Goal: Task Accomplishment & Management: Manage account settings

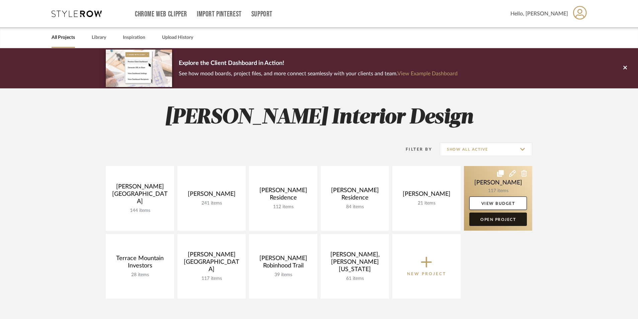
click at [492, 220] on link "Open Project" at bounding box center [498, 219] width 58 height 13
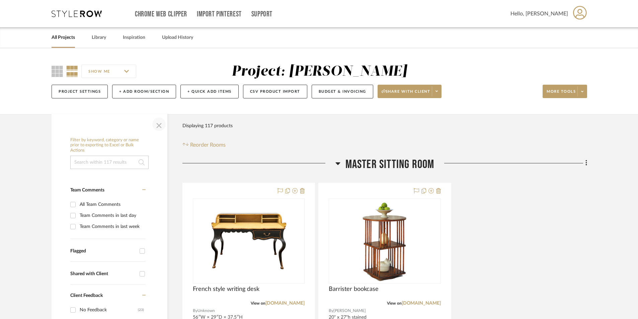
click at [159, 127] on span "button" at bounding box center [159, 124] width 16 height 16
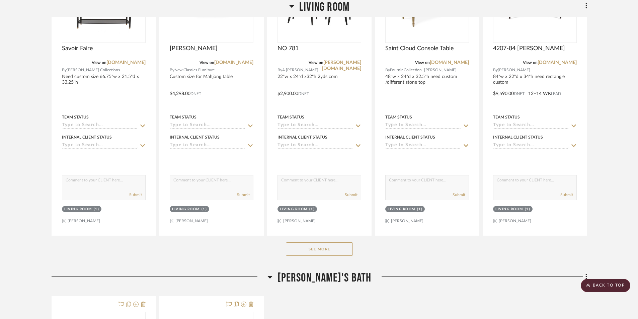
scroll to position [3949, 0]
click at [315, 250] on button "See More" at bounding box center [319, 248] width 67 height 13
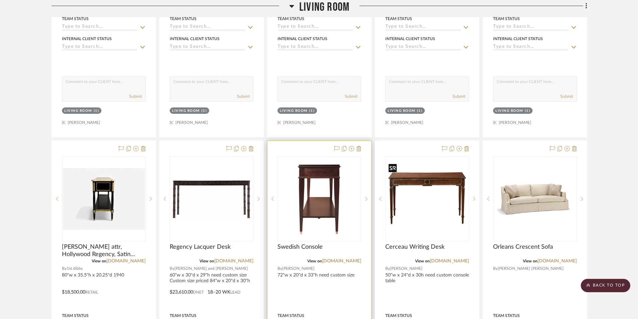
scroll to position [4050, 0]
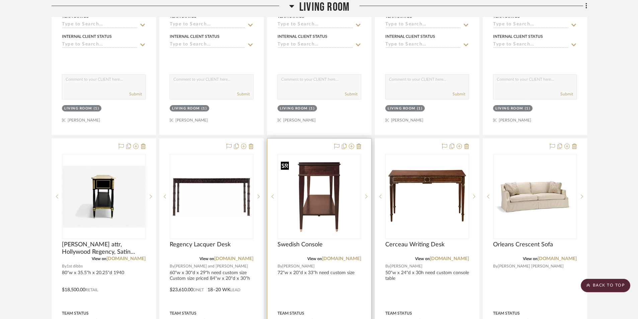
click at [335, 230] on img "0" at bounding box center [319, 197] width 82 height 76
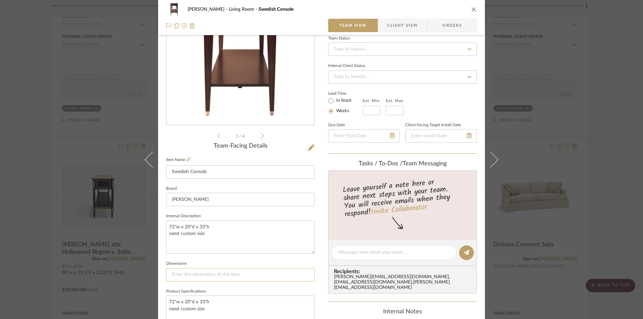
scroll to position [67, 0]
click at [202, 234] on textarea "72"w x 20"d x 33"h need custom size" at bounding box center [240, 236] width 149 height 33
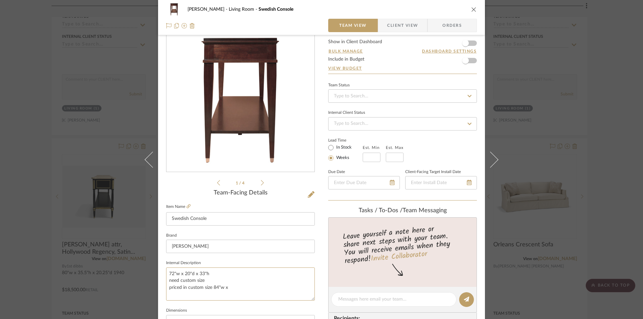
scroll to position [0, 0]
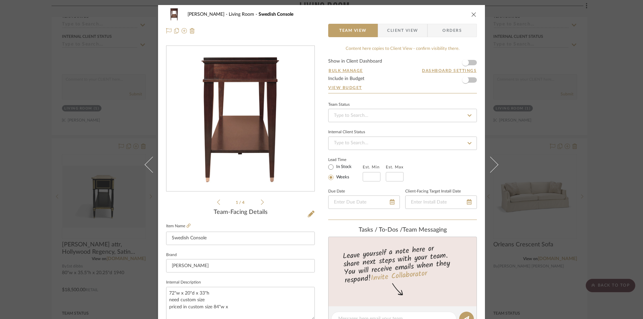
type textarea "72"w x 20"d x 33"h need custom size priced in custom size 84"w x"
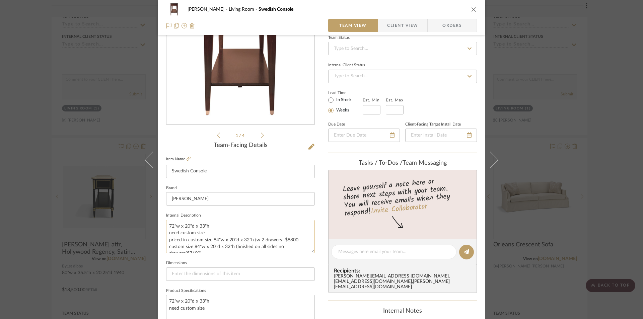
drag, startPoint x: 167, startPoint y: 222, endPoint x: 207, endPoint y: 232, distance: 41.6
click at [207, 232] on textarea "72"w x 20"d x 33"h need custom size priced in custom size 84"w x 20"d x 32"h (w…" at bounding box center [240, 236] width 149 height 33
click at [167, 233] on textarea "priced in custom size 84"w x 20"d x 32"h (w 2 drawers- $8800 custom size 84"w x…" at bounding box center [240, 236] width 149 height 33
drag, startPoint x: 168, startPoint y: 227, endPoint x: 219, endPoint y: 243, distance: 53.3
click at [219, 243] on textarea "priced in custom size 84"w x 20"d x 32"h (w 2 drawers- $8800 custom size 84"w x…" at bounding box center [240, 236] width 149 height 33
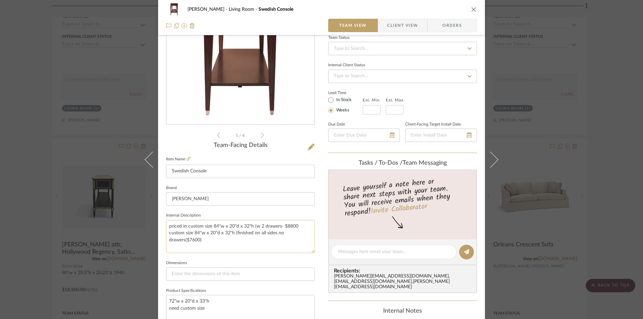
click at [167, 228] on textarea "priced in custom size 84"w x 20"d x 32"h (w 2 drawers- $8800 custom size 84"w x…" at bounding box center [240, 236] width 149 height 33
drag, startPoint x: 166, startPoint y: 227, endPoint x: 199, endPoint y: 241, distance: 36.0
click at [199, 241] on textarea "priced in custom size 84"w x 20"d x 32"h (w 2 drawers- $8800 custom size 84"w x…" at bounding box center [240, 236] width 149 height 33
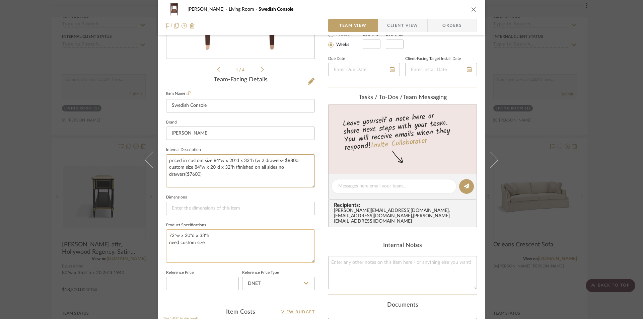
scroll to position [134, 0]
type textarea "priced in custom size 84"w x 20"d x 32"h (w 2 drawers- $8800 custom size 84"w x…"
drag, startPoint x: 167, startPoint y: 234, endPoint x: 220, endPoint y: 248, distance: 54.9
click at [220, 248] on textarea "72"w x 20"d x 33"h need custom size" at bounding box center [240, 244] width 149 height 33
paste textarea "priced in custom size 84"w x 20"d x 32"h (w 2 drawers- $8800 custom size 84"w x…"
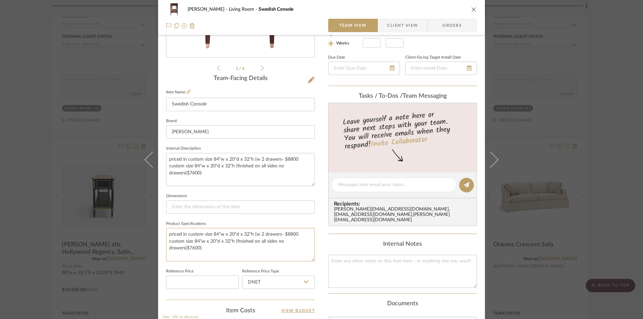
type textarea "priced in custom size 84"w x 20"d x 32"h (w 2 drawers- $8800 custom size 84"w x…"
click at [473, 11] on icon "close" at bounding box center [473, 9] width 5 height 5
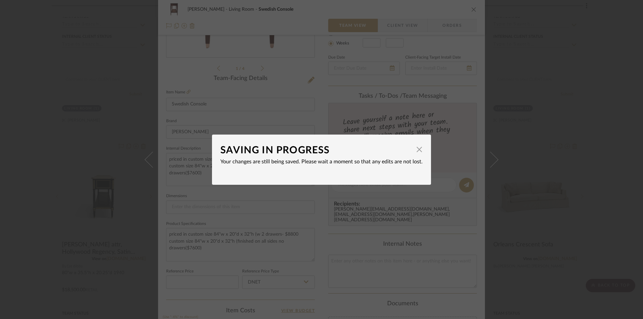
drag, startPoint x: 418, startPoint y: 151, endPoint x: 420, endPoint y: 147, distance: 3.9
click at [418, 150] on span "button" at bounding box center [418, 149] width 13 height 13
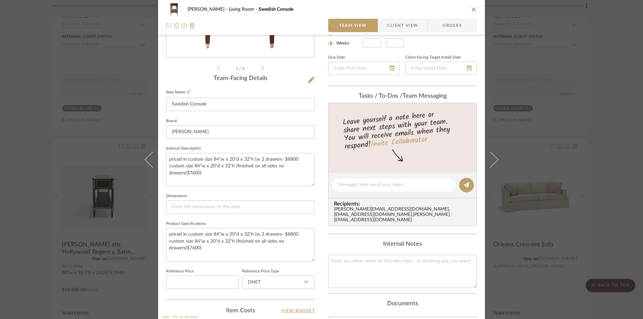
scroll to position [67, 0]
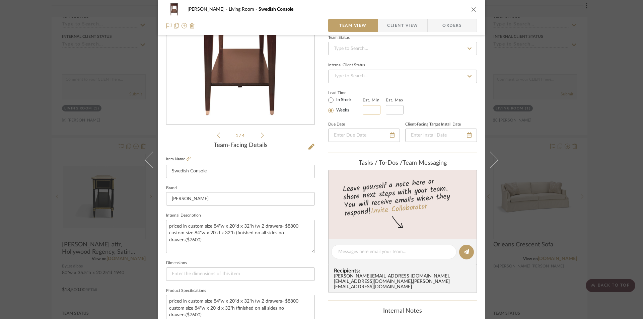
click at [367, 109] on input at bounding box center [371, 109] width 18 height 9
drag, startPoint x: 373, startPoint y: 109, endPoint x: 360, endPoint y: 111, distance: 12.9
click at [362, 111] on input "1721" at bounding box center [371, 109] width 18 height 9
type input "17"
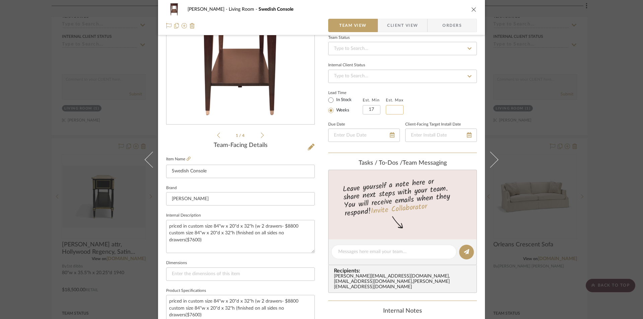
click at [397, 109] on input "text" at bounding box center [395, 109] width 18 height 9
type input "21"
click at [422, 114] on div "Lead Time In Stock Weeks Est. Min 17 Est. Max 21" at bounding box center [402, 101] width 149 height 26
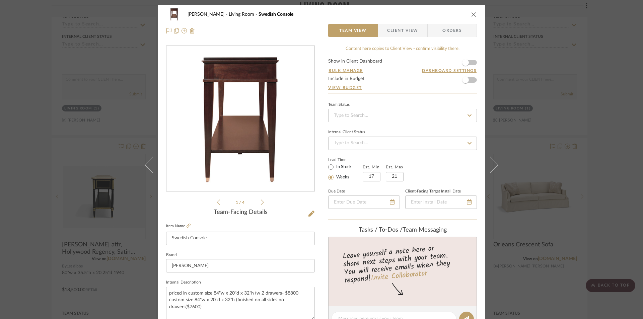
click at [471, 15] on icon "close" at bounding box center [473, 14] width 5 height 5
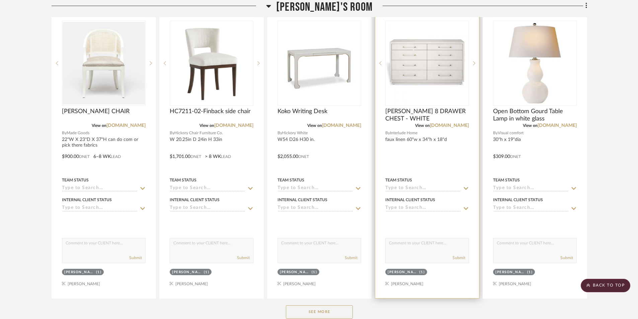
scroll to position [5589, 0]
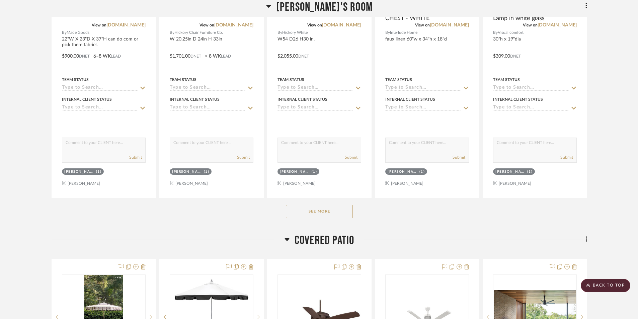
click at [324, 216] on button "See More" at bounding box center [319, 211] width 67 height 13
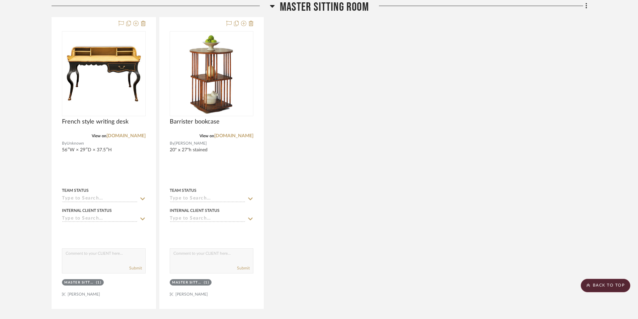
scroll to position [0, 0]
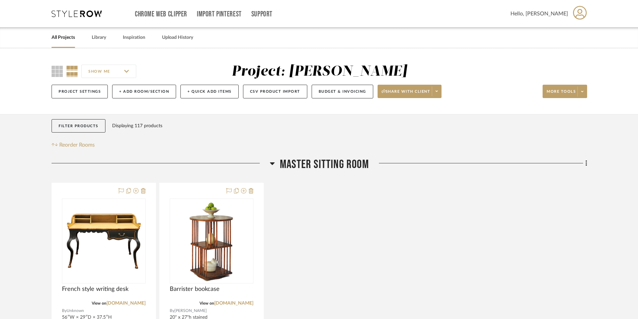
click at [69, 38] on link "All Projects" at bounding box center [63, 37] width 23 height 9
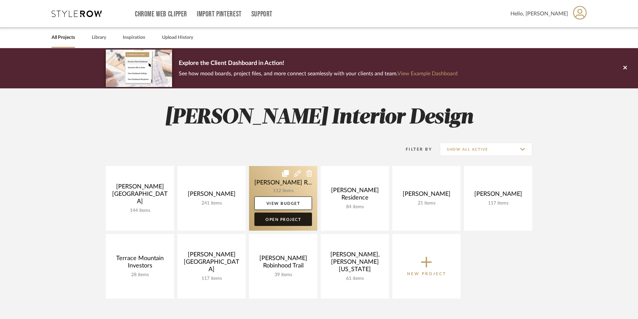
click at [281, 220] on link "Open Project" at bounding box center [283, 219] width 58 height 13
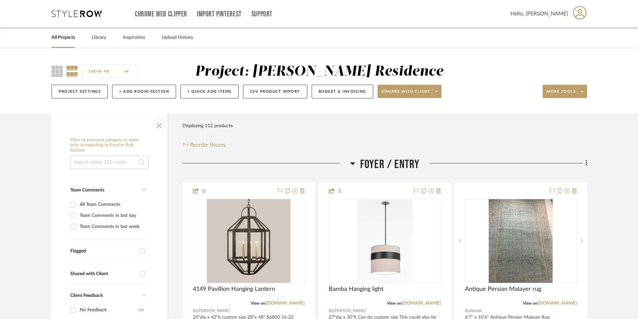
click at [157, 123] on span "button" at bounding box center [159, 124] width 16 height 16
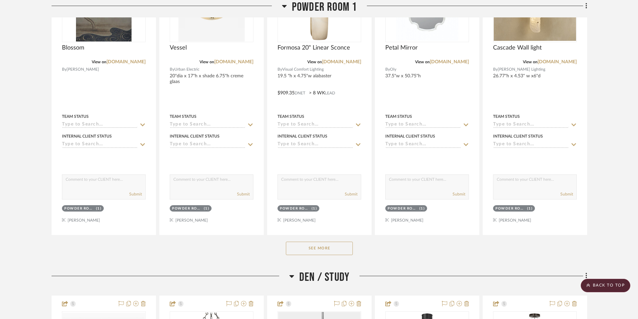
scroll to position [937, 0]
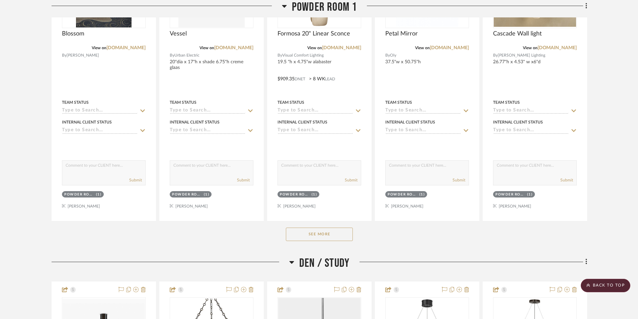
click at [321, 234] on button "See More" at bounding box center [319, 234] width 67 height 13
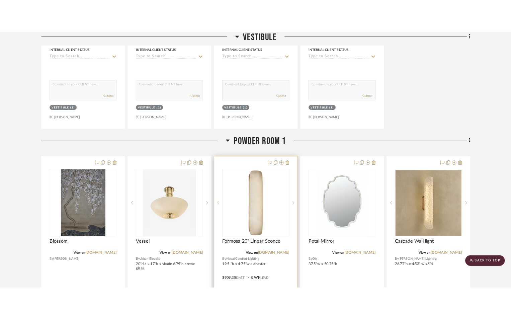
scroll to position [703, 0]
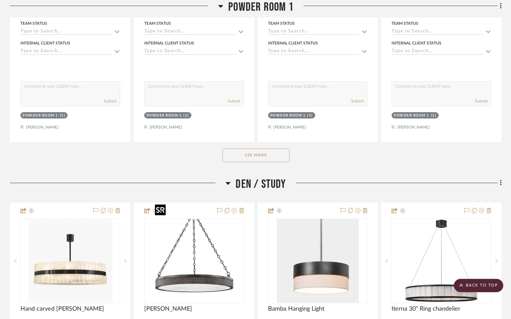
scroll to position [1038, 0]
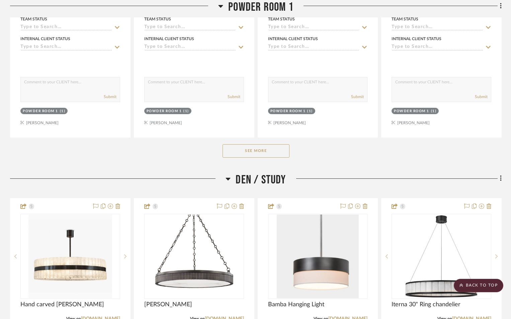
click at [259, 144] on button "See More" at bounding box center [256, 150] width 67 height 13
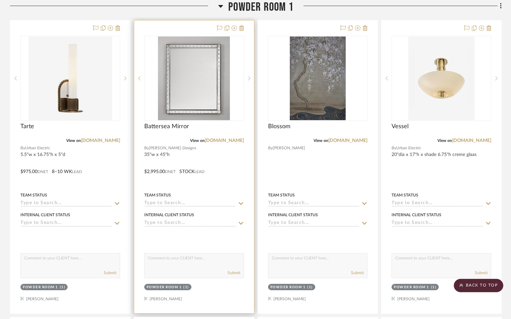
scroll to position [803, 0]
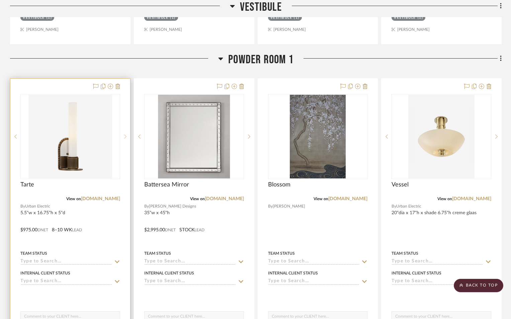
click at [124, 134] on icon at bounding box center [125, 136] width 2 height 5
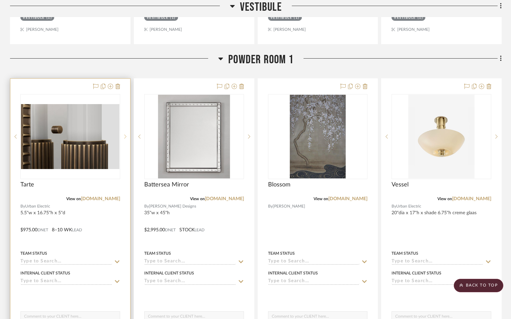
click at [124, 134] on icon at bounding box center [125, 136] width 2 height 5
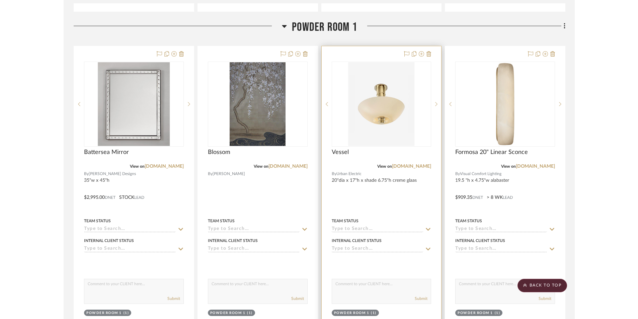
scroll to position [830, 0]
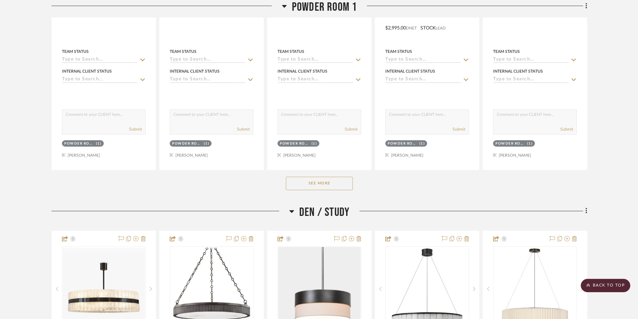
scroll to position [1004, 0]
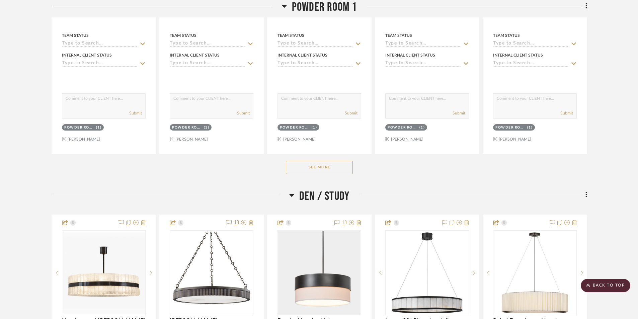
click at [297, 164] on button "See More" at bounding box center [319, 167] width 67 height 13
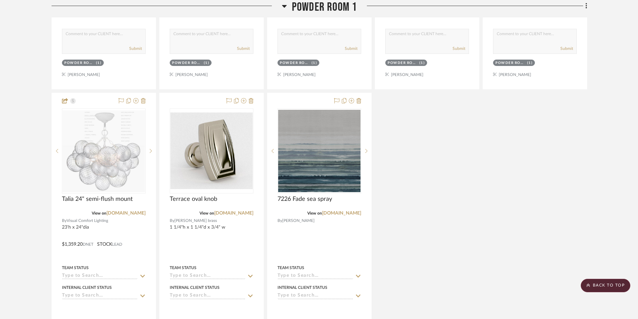
scroll to position [1664, 0]
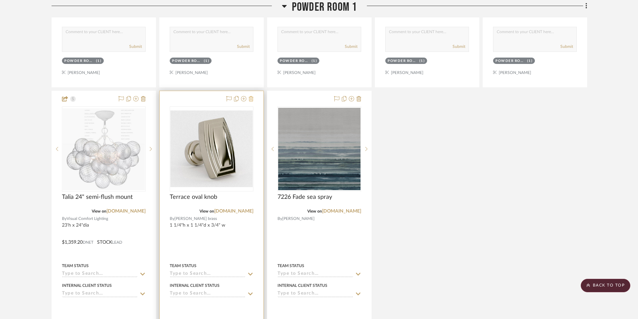
click at [251, 100] on icon at bounding box center [251, 98] width 5 height 5
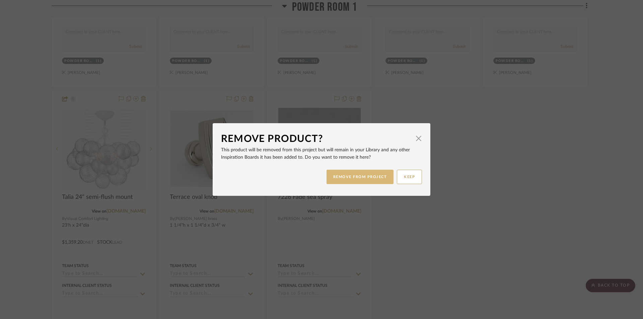
click at [340, 174] on button "REMOVE FROM PROJECT" at bounding box center [359, 177] width 67 height 14
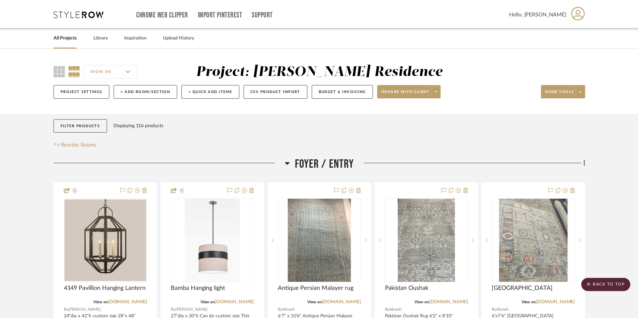
scroll to position [1664, 0]
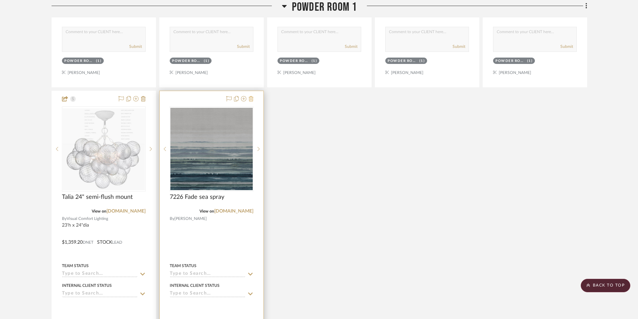
click at [251, 100] on icon at bounding box center [251, 98] width 5 height 5
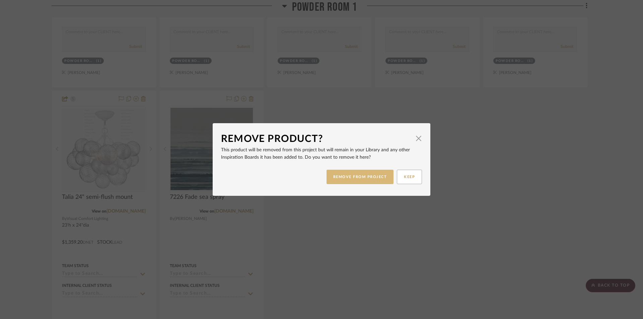
click at [343, 179] on button "REMOVE FROM PROJECT" at bounding box center [359, 177] width 67 height 14
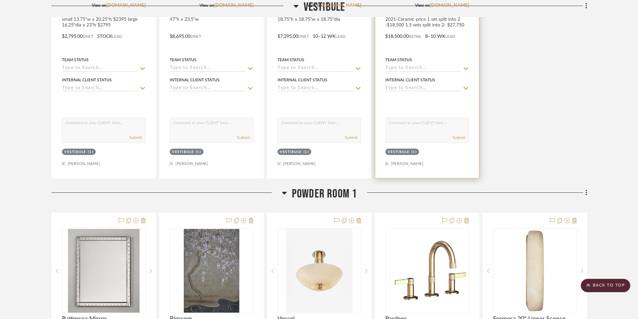
scroll to position [627, 0]
